Goal: Transaction & Acquisition: Purchase product/service

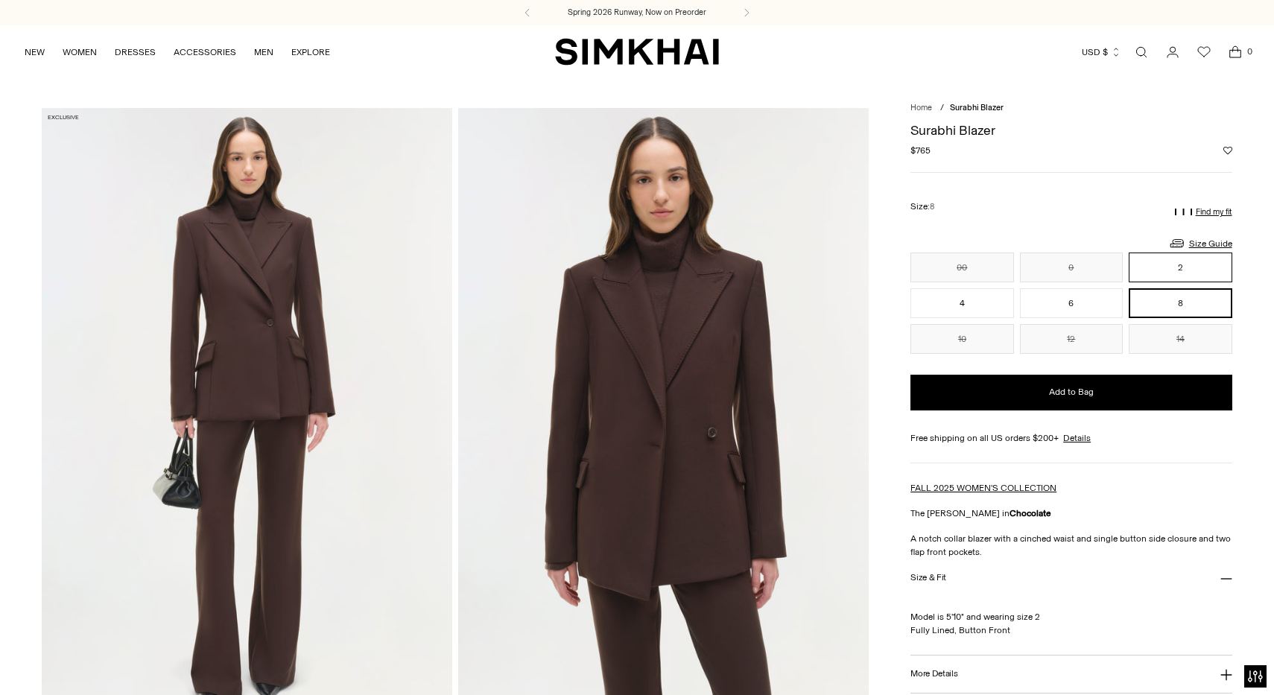
click at [1174, 264] on button "2" at bounding box center [1179, 268] width 103 height 30
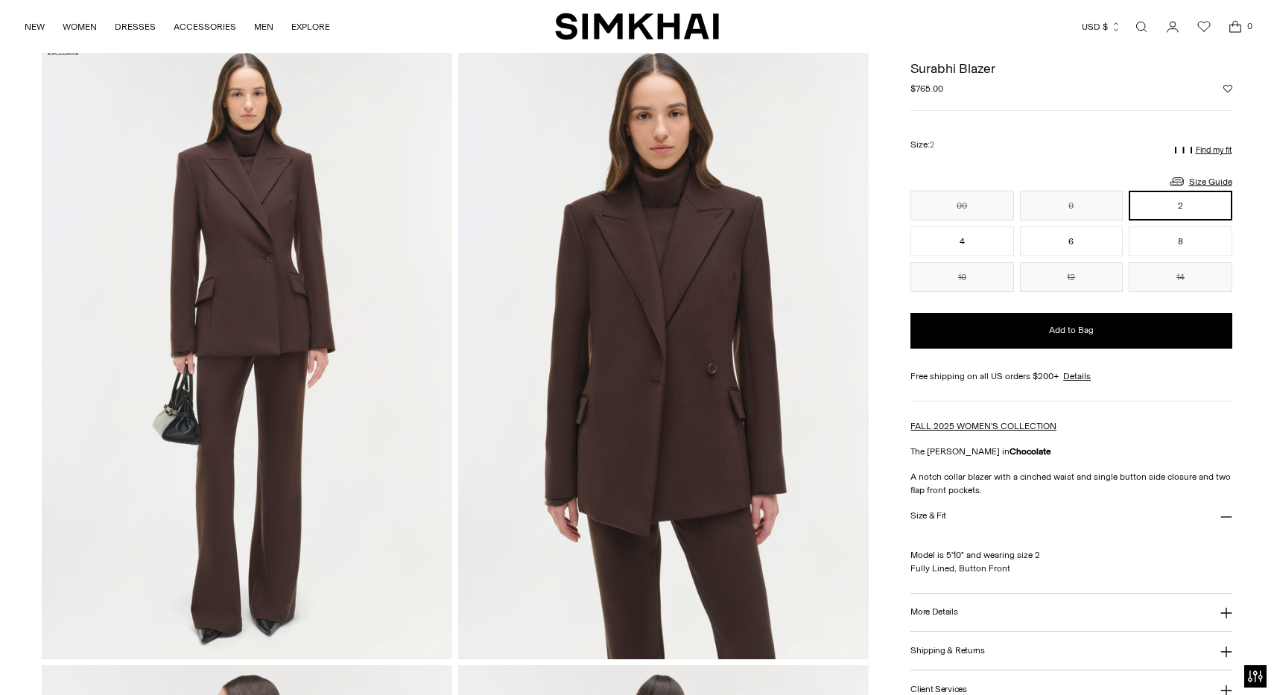
scroll to position [61, 0]
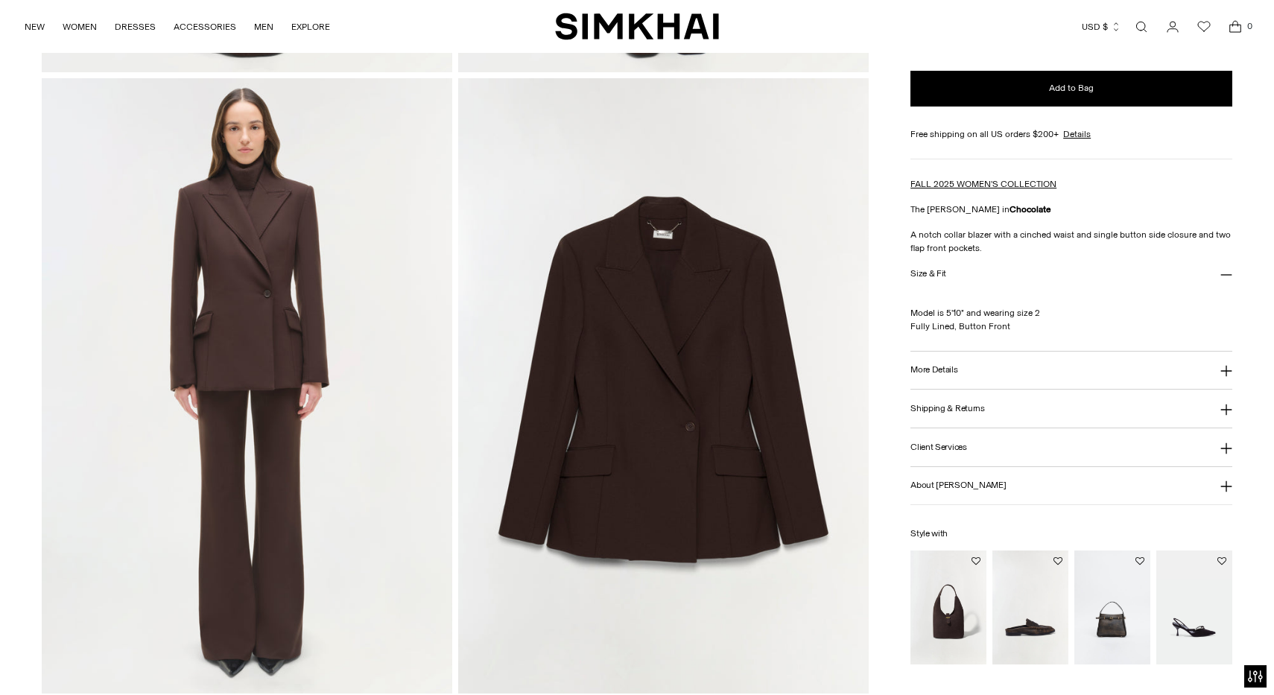
scroll to position [1271, 0]
